Goal: Information Seeking & Learning: Learn about a topic

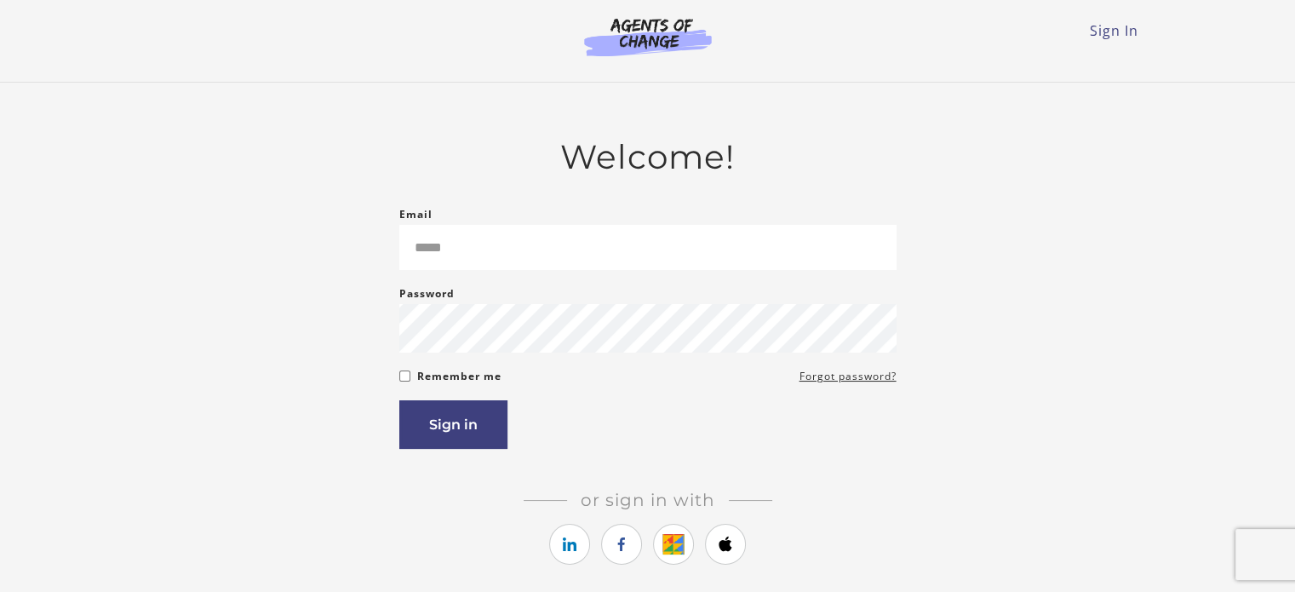
click at [461, 273] on form "Email Please enter a valid email address Password Password must be at least 8 c…" at bounding box center [647, 326] width 497 height 244
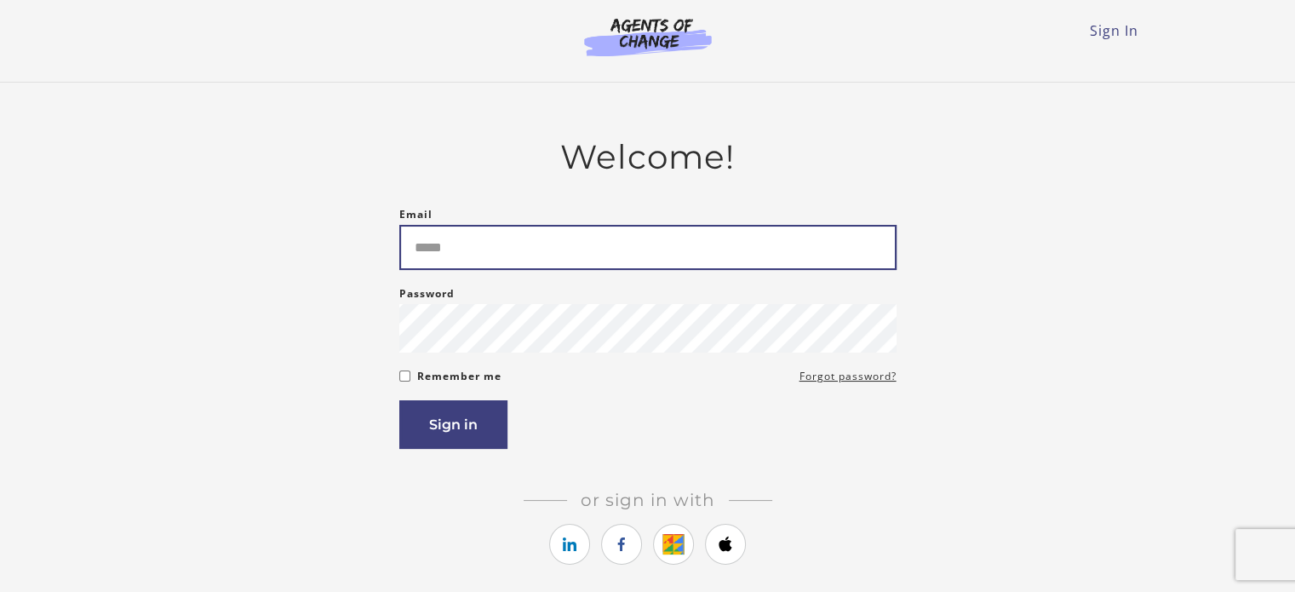
click at [463, 255] on input "Email" at bounding box center [647, 247] width 497 height 45
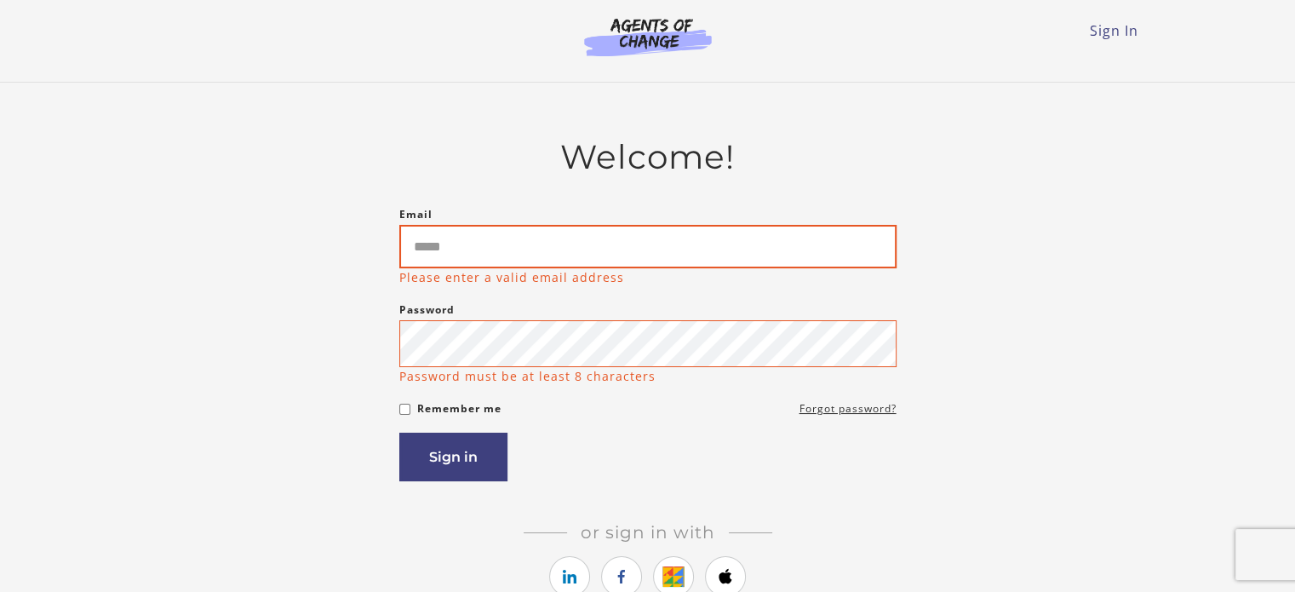
click at [510, 237] on input "Email" at bounding box center [647, 246] width 497 height 43
type input "**********"
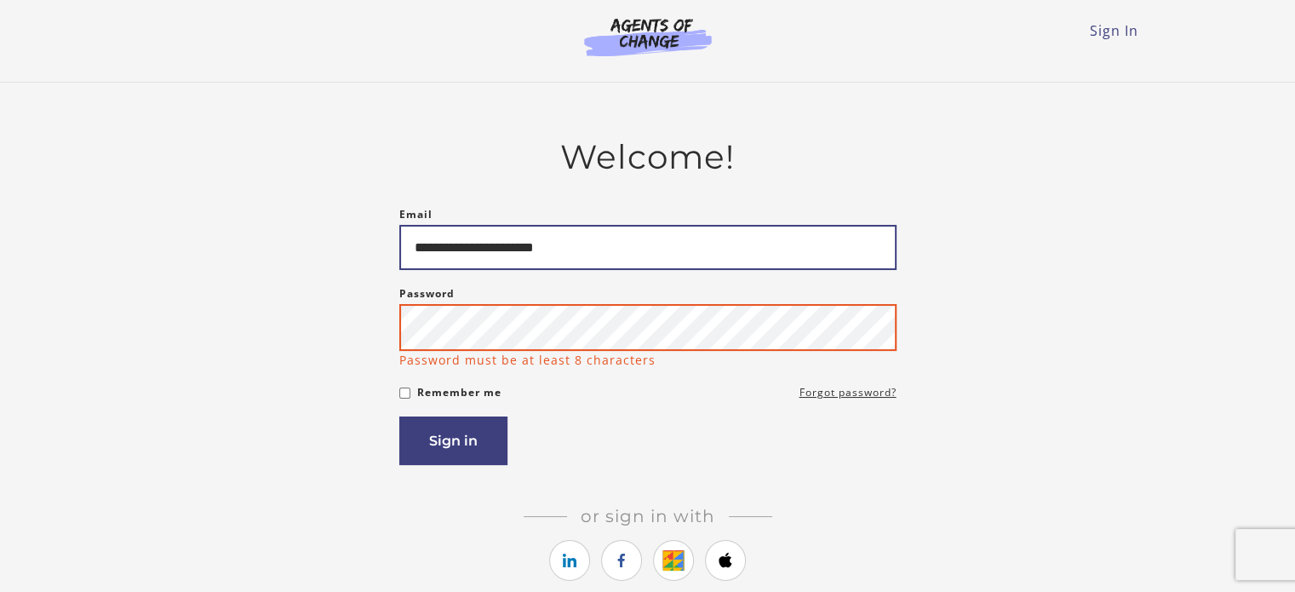
click at [399, 416] on button "Sign in" at bounding box center [453, 440] width 108 height 49
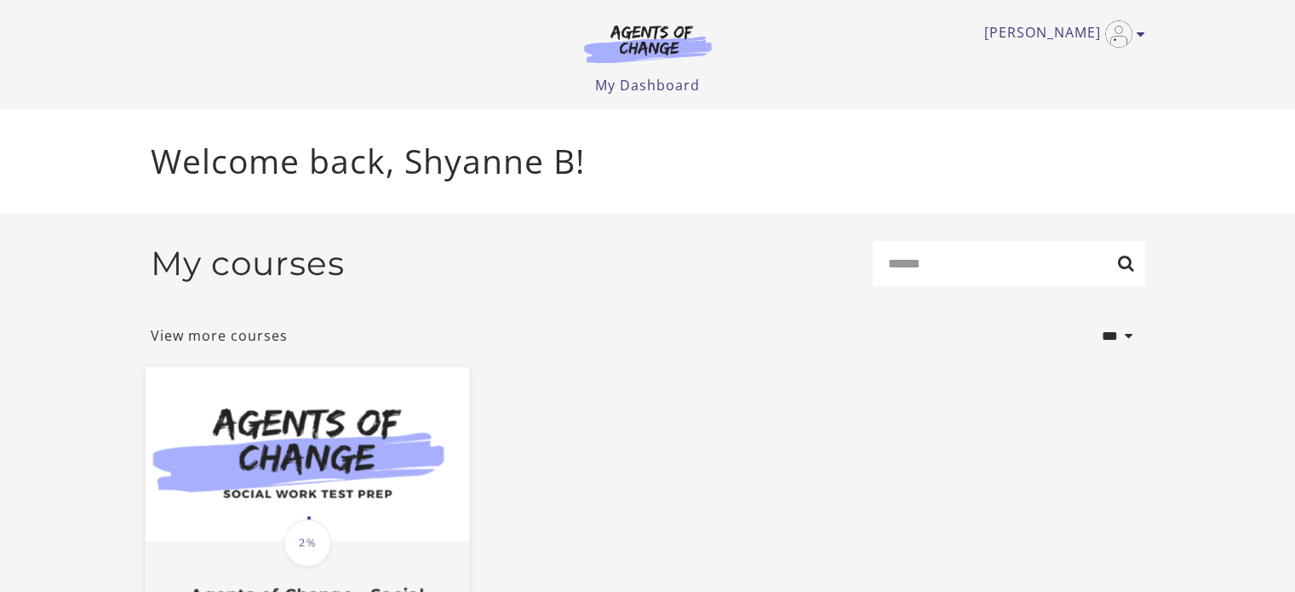
scroll to position [85, 0]
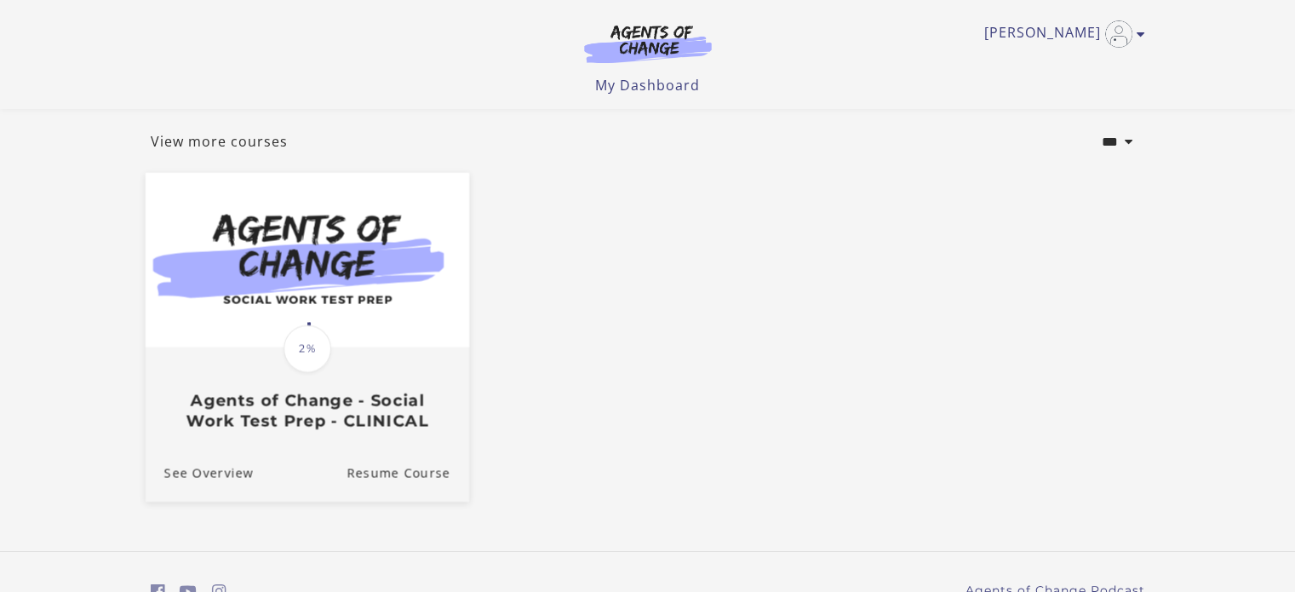
click at [410, 422] on h3 "Agents of Change - Social Work Test Prep - CLINICAL" at bounding box center [307, 410] width 286 height 39
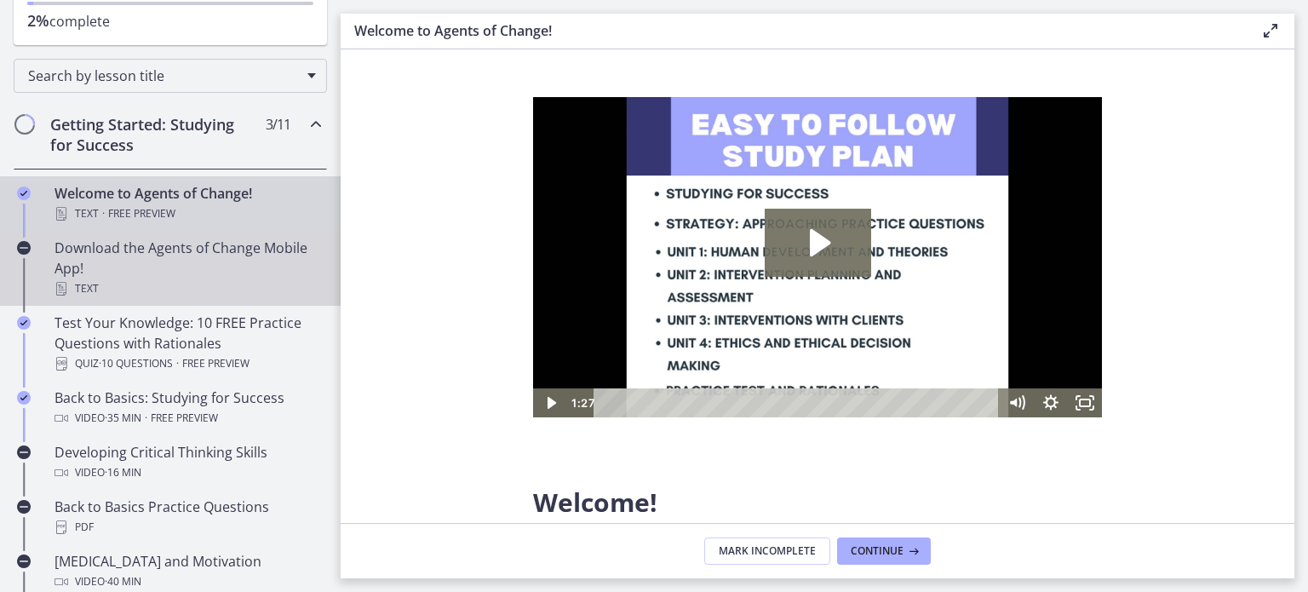
scroll to position [255, 0]
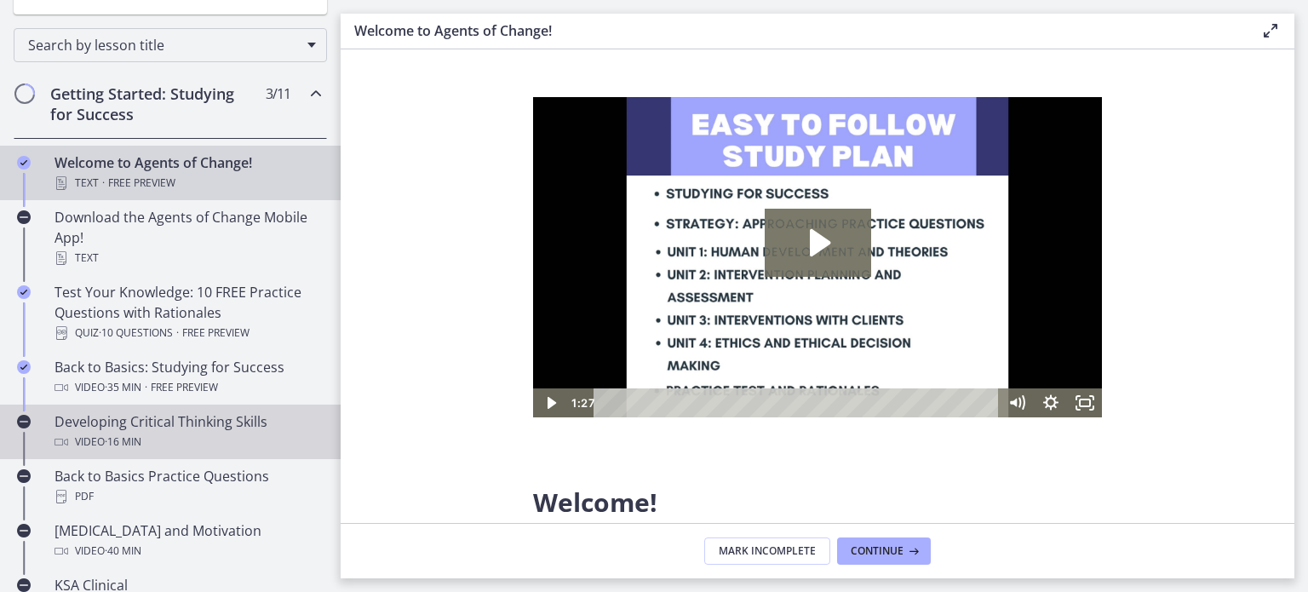
click at [171, 449] on div "Video · 16 min" at bounding box center [188, 442] width 266 height 20
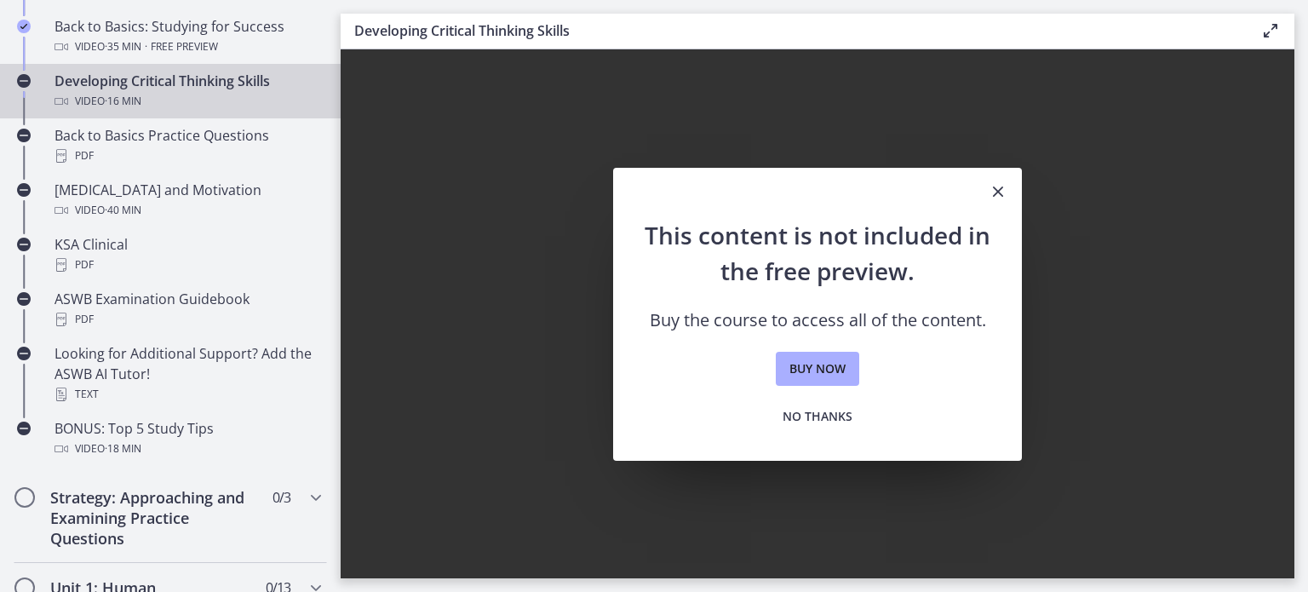
scroll to position [681, 0]
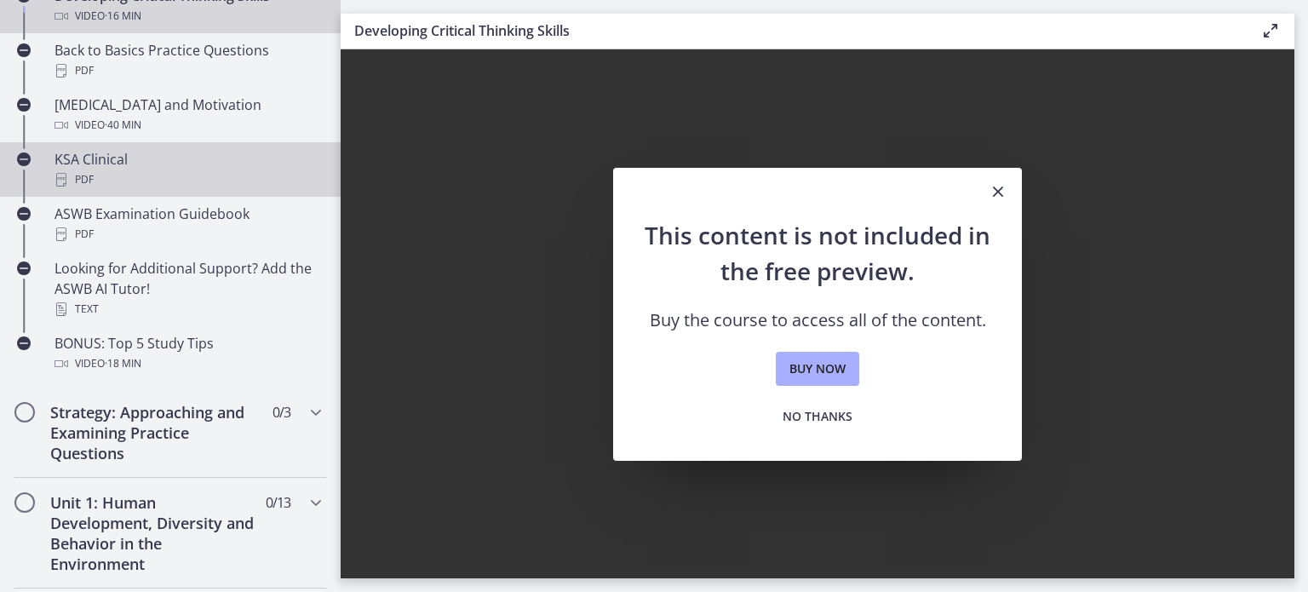
click at [148, 190] on link "KSA Clinical PDF" at bounding box center [170, 169] width 341 height 55
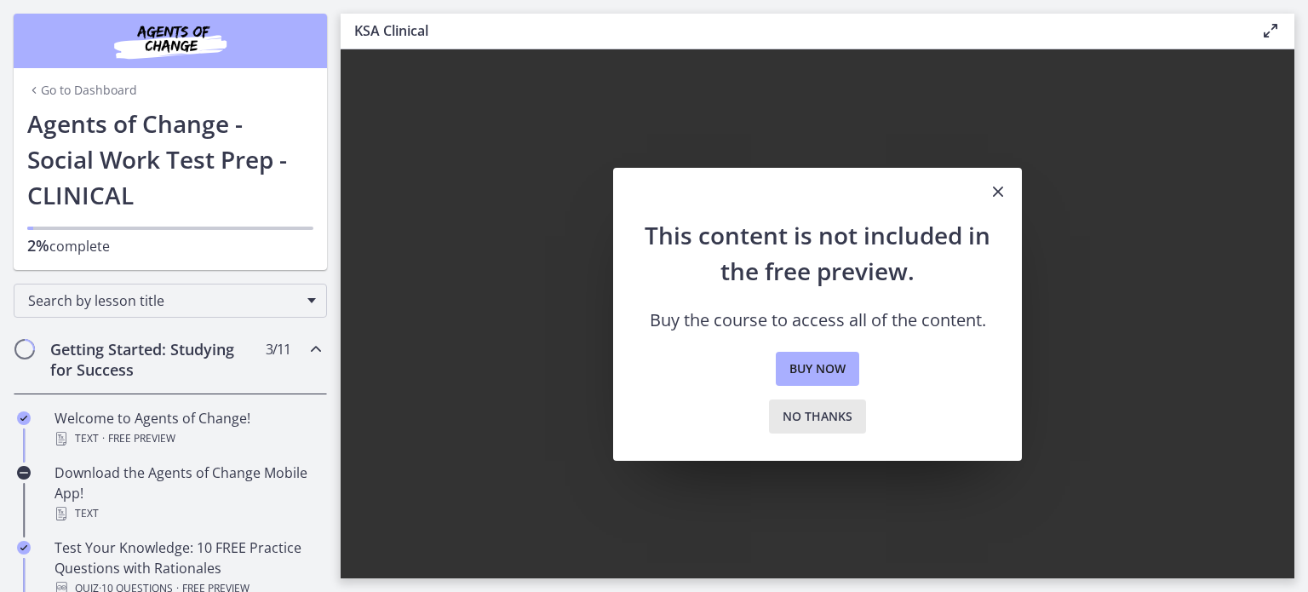
click at [838, 416] on span "No thanks" at bounding box center [818, 416] width 70 height 20
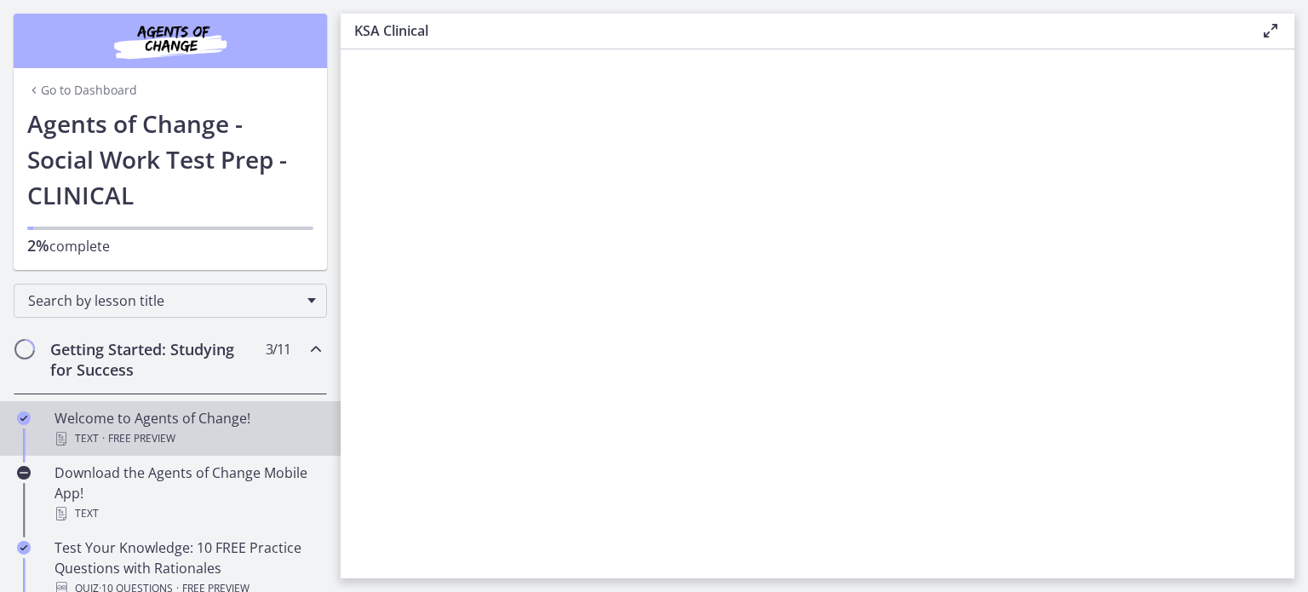
click at [201, 441] on div "Text · Free preview" at bounding box center [188, 438] width 266 height 20
